Goal: Task Accomplishment & Management: Complete application form

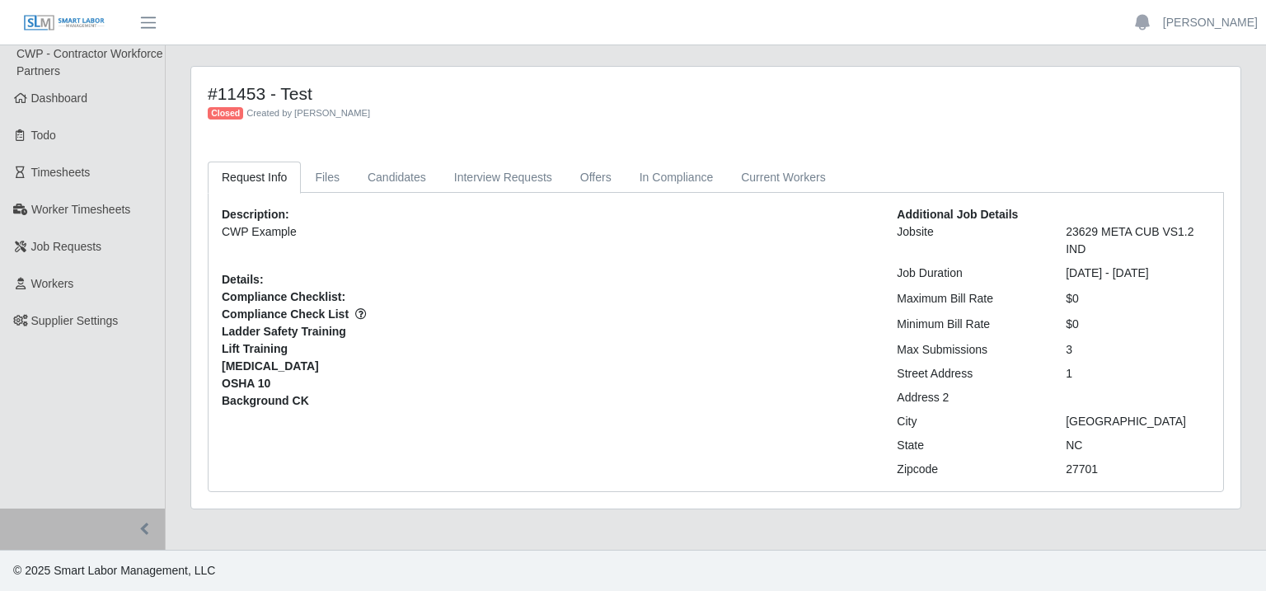
click at [62, 98] on span "Dashboard" at bounding box center [59, 98] width 57 height 13
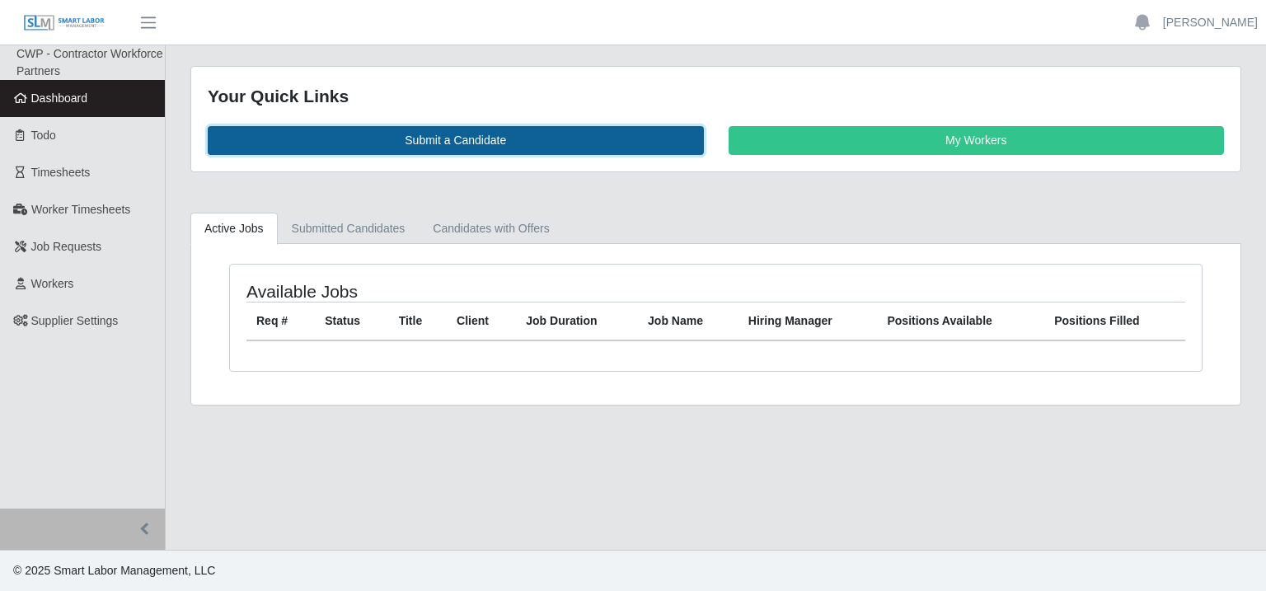
click at [458, 144] on link "Submit a Candidate" at bounding box center [456, 140] width 496 height 29
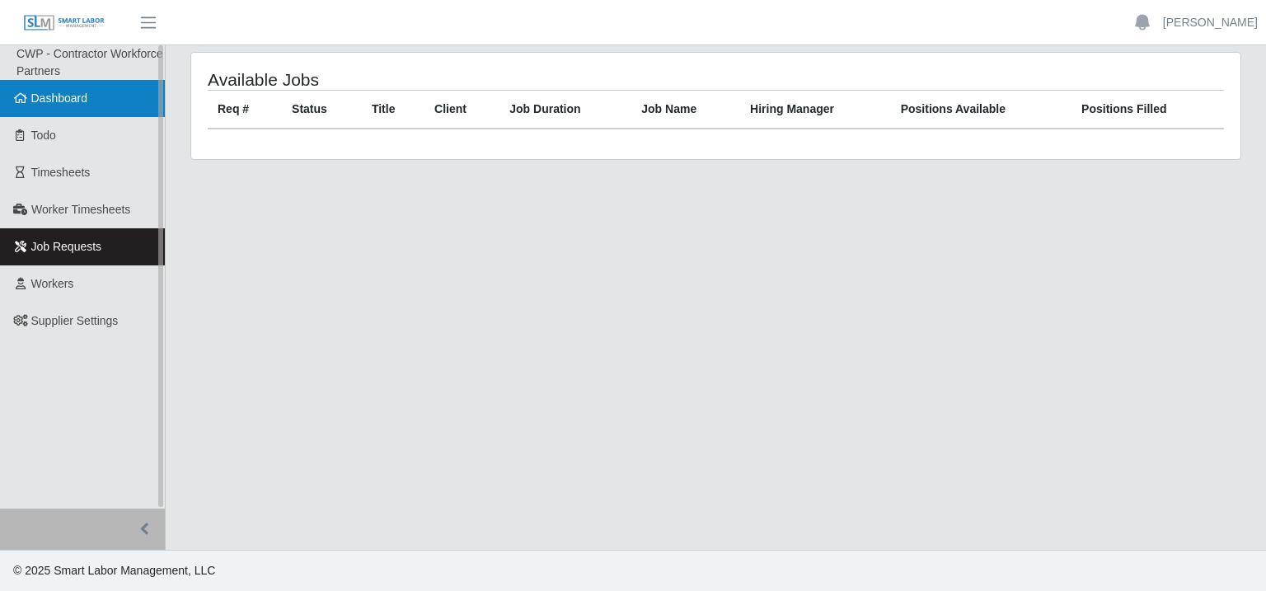
click at [64, 105] on span "Dashboard" at bounding box center [59, 98] width 57 height 13
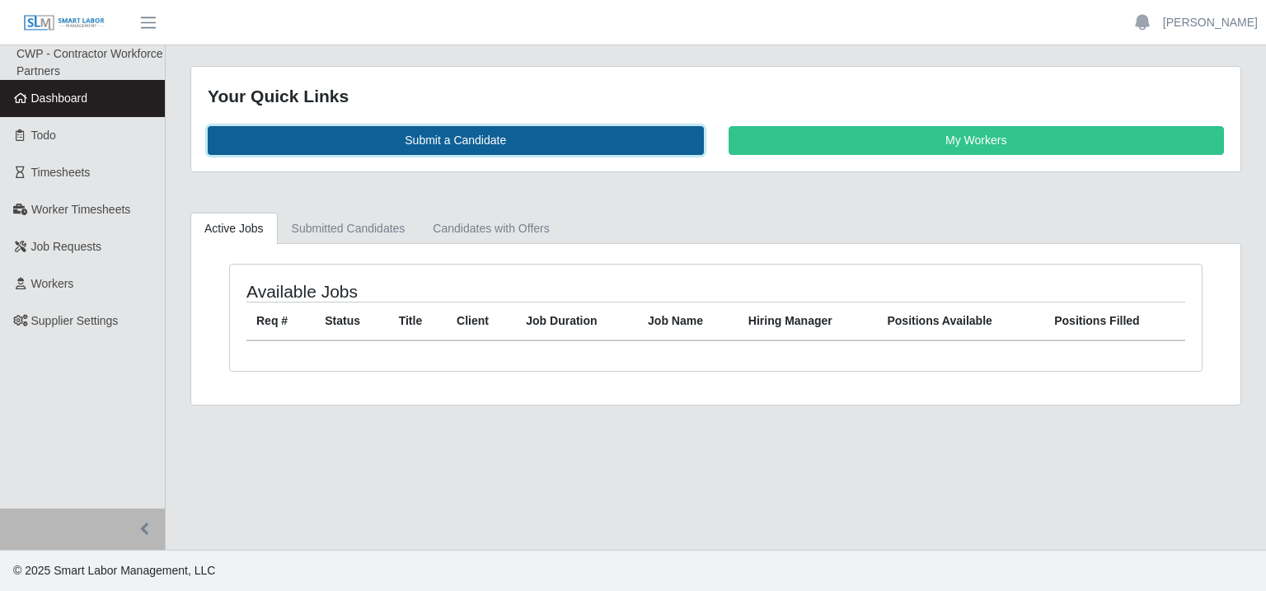
click at [625, 149] on link "Submit a Candidate" at bounding box center [456, 140] width 496 height 29
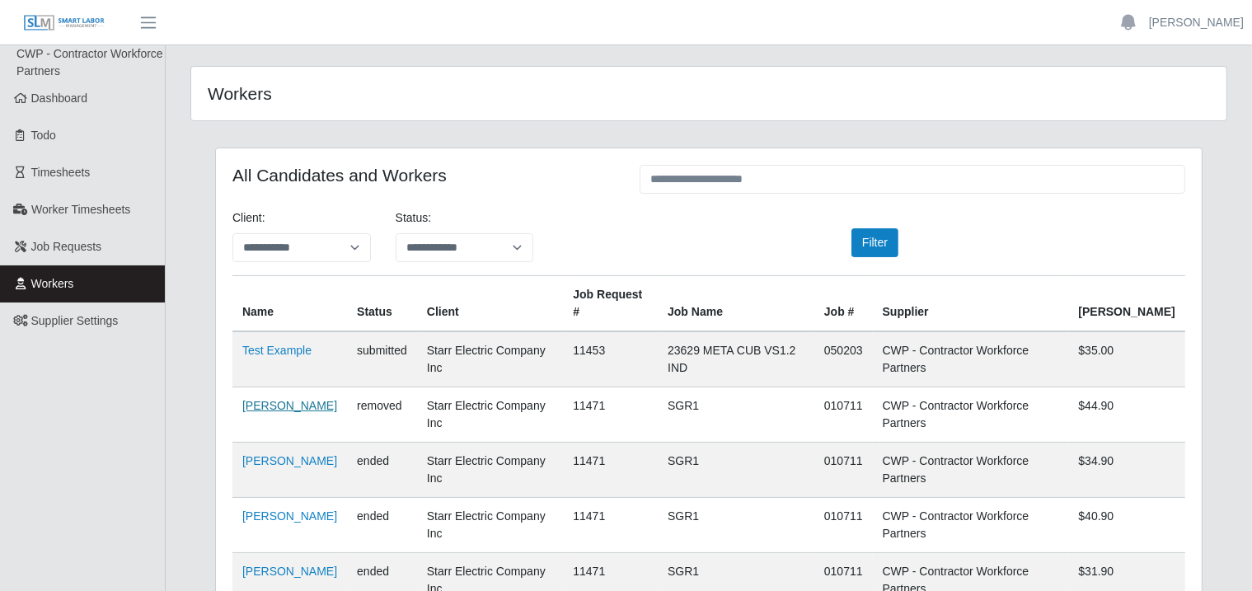
click at [278, 399] on link "Jason Simmons" at bounding box center [289, 405] width 95 height 13
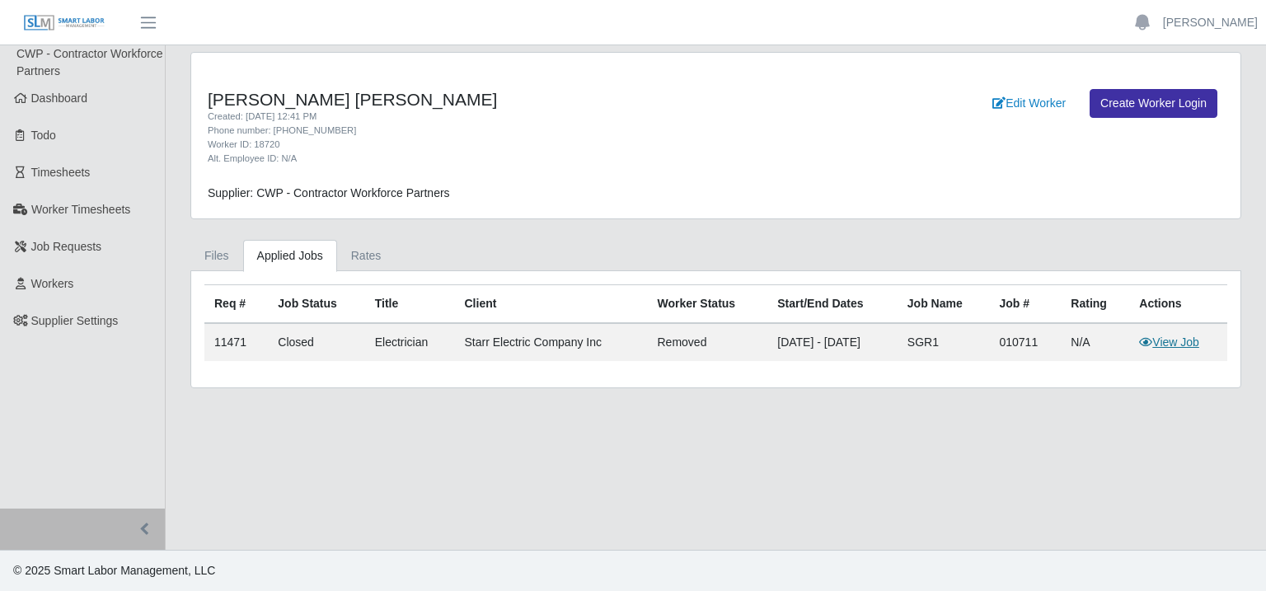
click at [1165, 341] on link "View Job" at bounding box center [1170, 342] width 60 height 13
click at [200, 262] on link "Files" at bounding box center [216, 256] width 53 height 32
